Goal: Information Seeking & Learning: Learn about a topic

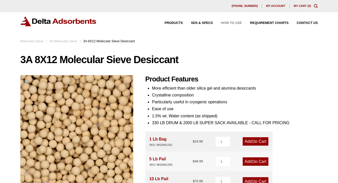
click at [230, 23] on span "How to Use" at bounding box center [231, 22] width 21 height 3
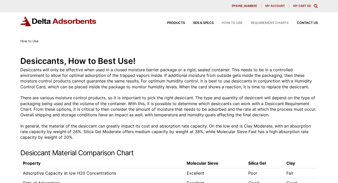
click at [262, 24] on span "Requirement Charts" at bounding box center [270, 22] width 38 height 3
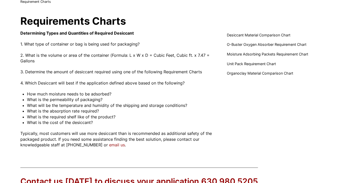
scroll to position [51, 0]
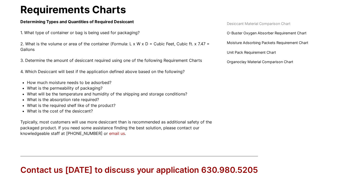
click at [273, 23] on span "Desiccant Material Comparison Chart" at bounding box center [259, 24] width 64 height 6
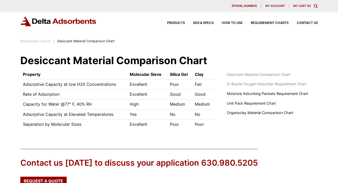
click at [277, 85] on span "O-Buster Oxygen Absorber Requirement Chart" at bounding box center [267, 84] width 80 height 6
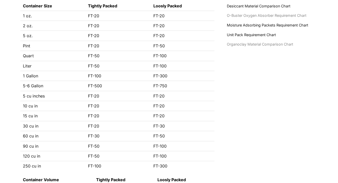
scroll to position [76, 0]
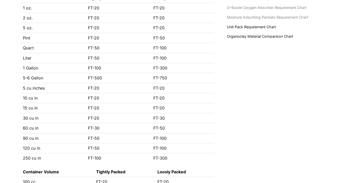
click at [266, 16] on span "Moisture Adsorbing Packets Requirement Chart" at bounding box center [267, 18] width 81 height 6
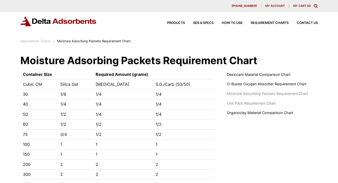
click at [250, 104] on span "Unit Pack Requirement Chart" at bounding box center [251, 104] width 49 height 6
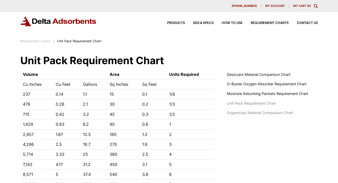
click at [257, 113] on span "Organoclay Material Comparison Chart" at bounding box center [260, 113] width 66 height 6
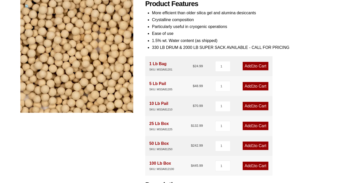
scroll to position [76, 0]
